Goal: Information Seeking & Learning: Learn about a topic

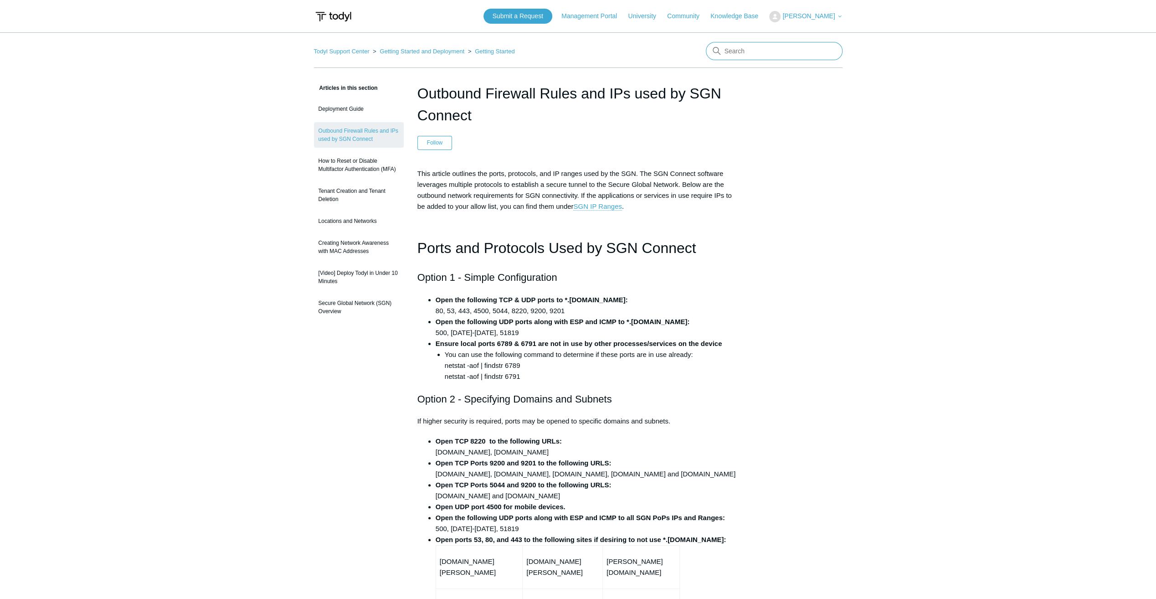
click at [777, 52] on input "Search" at bounding box center [774, 51] width 137 height 18
paste input "Which of the following configurations require SGN IP resolution"
type input "Which of the following configurations require SGN IP resolution"
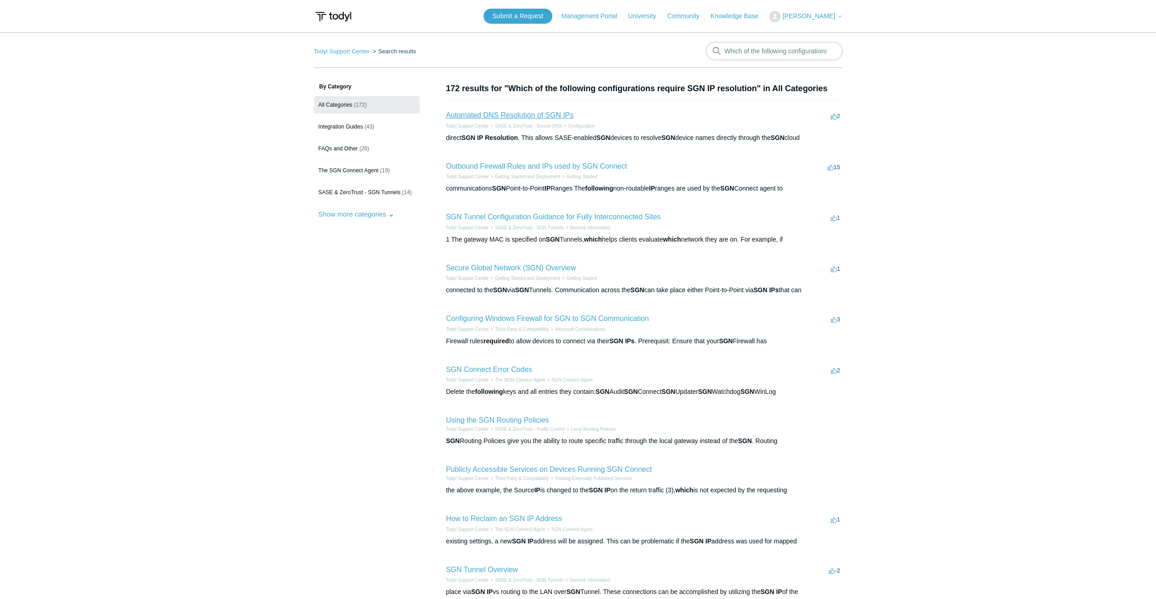
click at [539, 115] on link "Automated DNS Resolution of SGN IPs" at bounding box center [510, 115] width 128 height 8
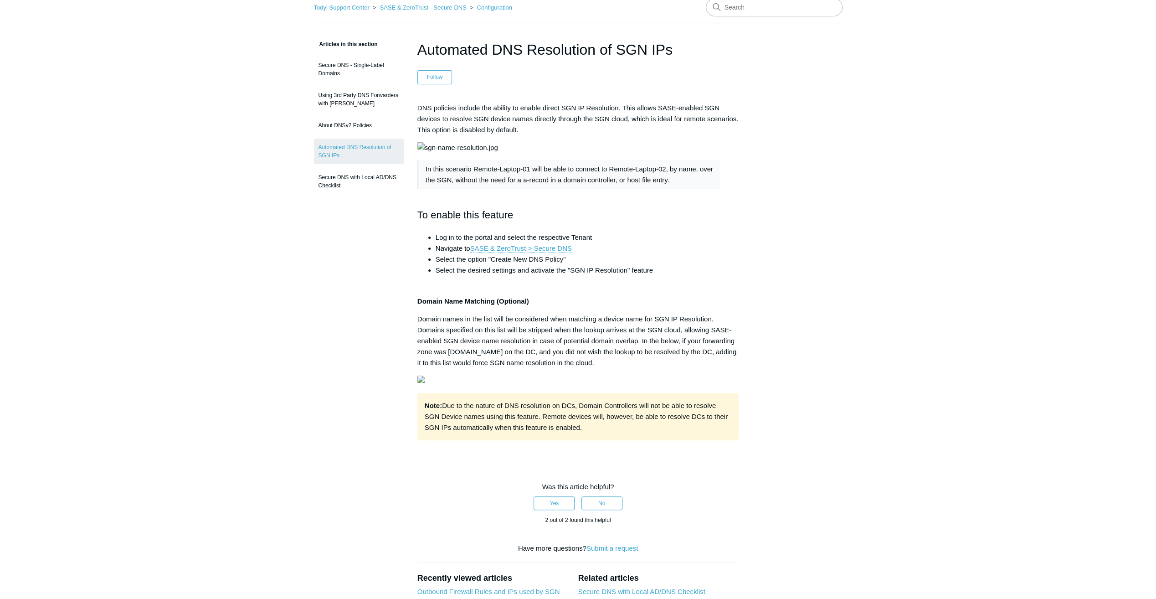
scroll to position [46, 0]
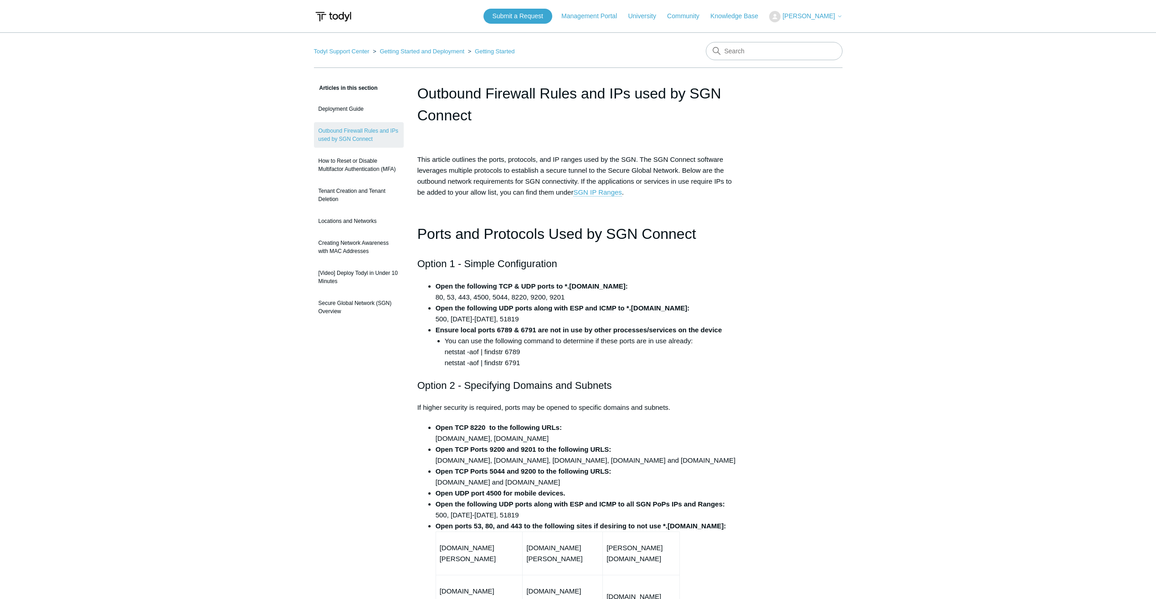
scroll to position [858, 0]
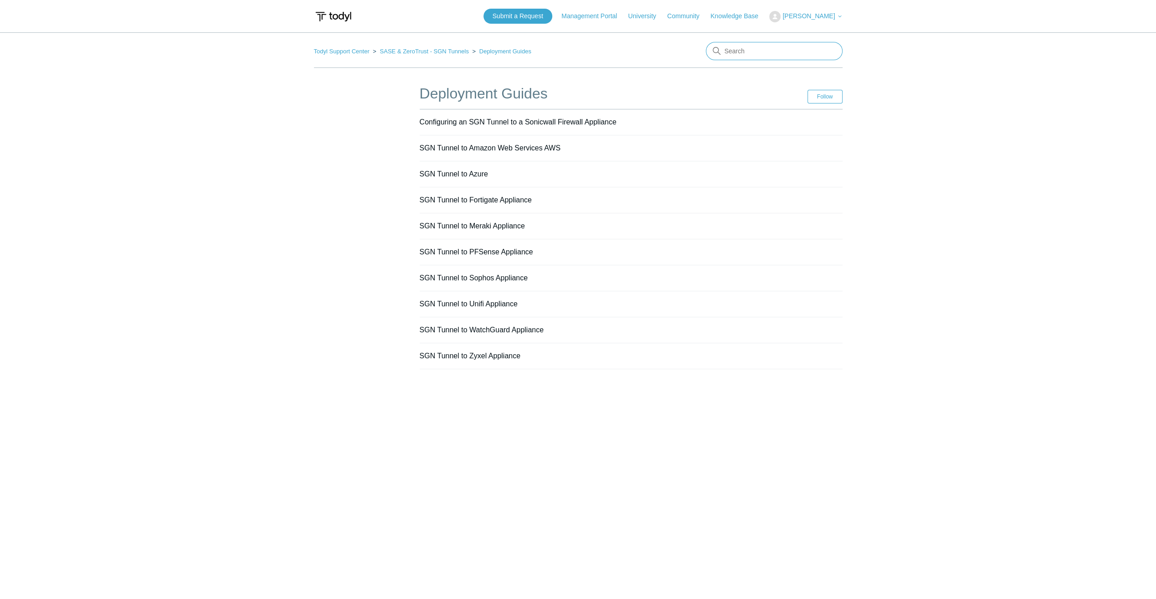
click at [744, 52] on input "Search" at bounding box center [774, 51] width 137 height 18
paste input "What happens when traffic is routed over an SGN Tunnel without matching Local N…"
click at [744, 52] on input "What happens when traffic is routed over an SGN Tunnel without matching Local N…" at bounding box center [774, 51] width 137 height 18
click at [744, 51] on input "What happens when traffic is routed over an SGN Tunnel without matching Local N…" at bounding box center [774, 51] width 137 height 18
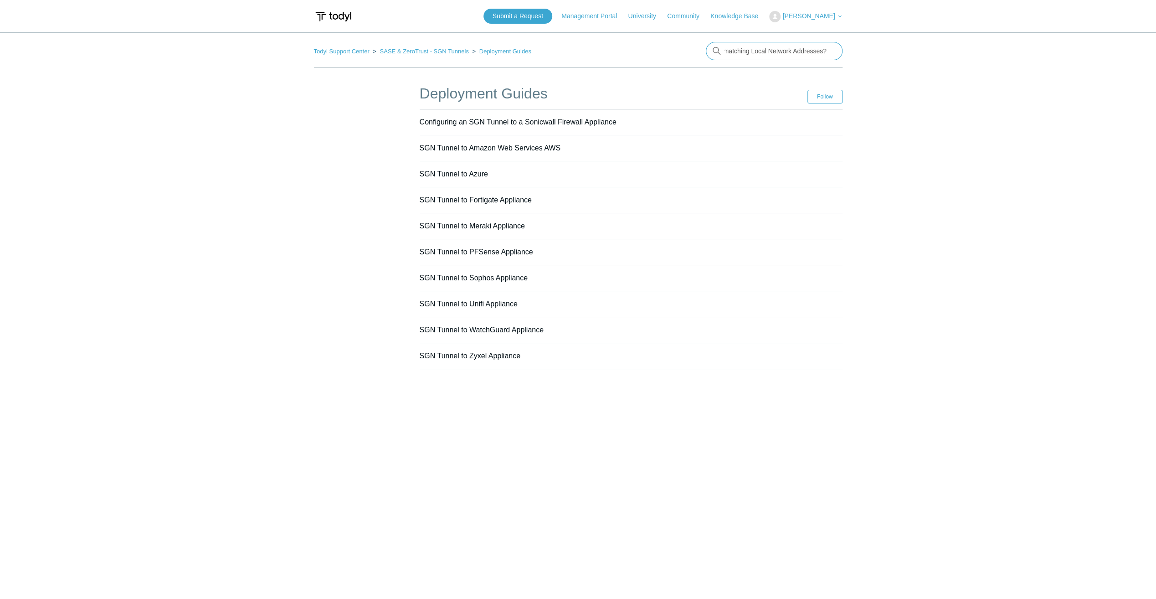
type input "What happens when traffic is routed over an SGN Tunnel without matching Local N…"
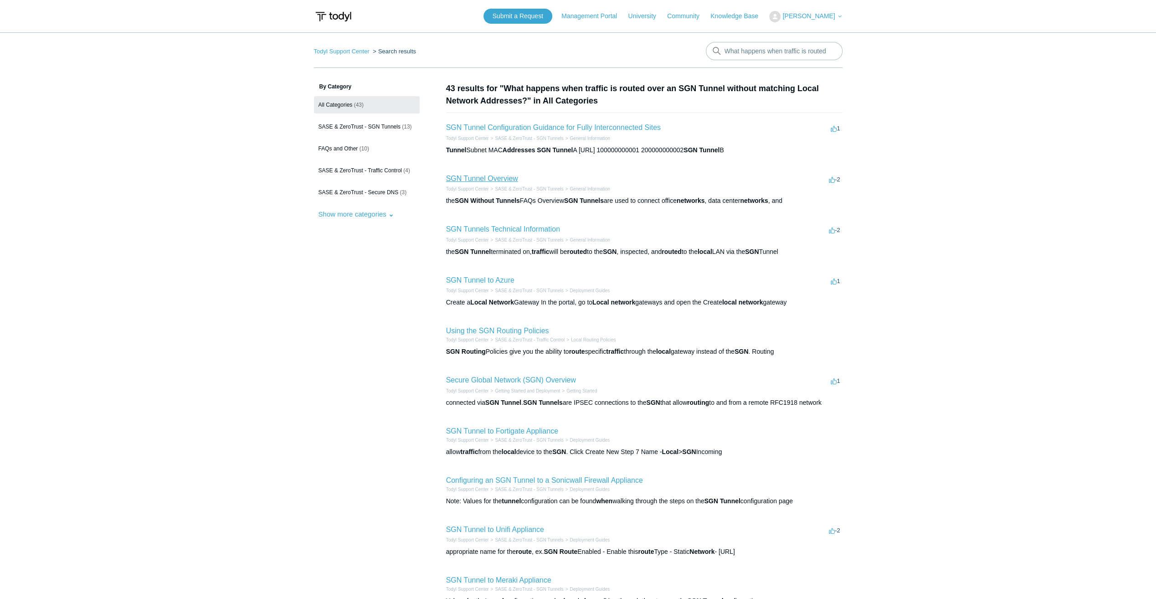
click at [498, 176] on link "SGN Tunnel Overview" at bounding box center [482, 179] width 72 height 8
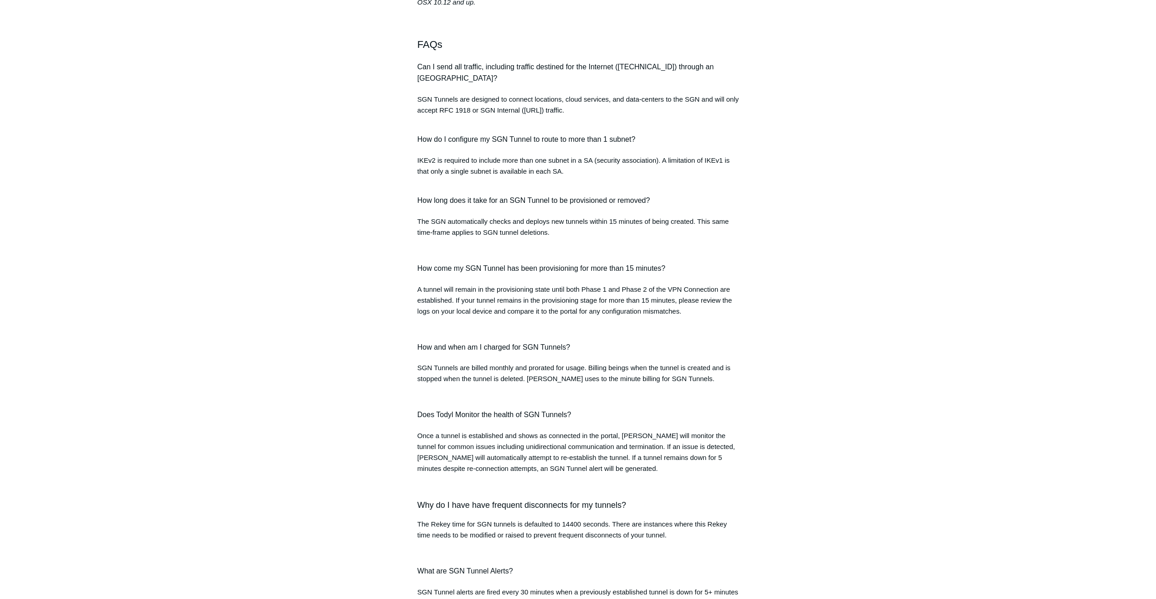
scroll to position [820, 0]
